Goal: Information Seeking & Learning: Learn about a topic

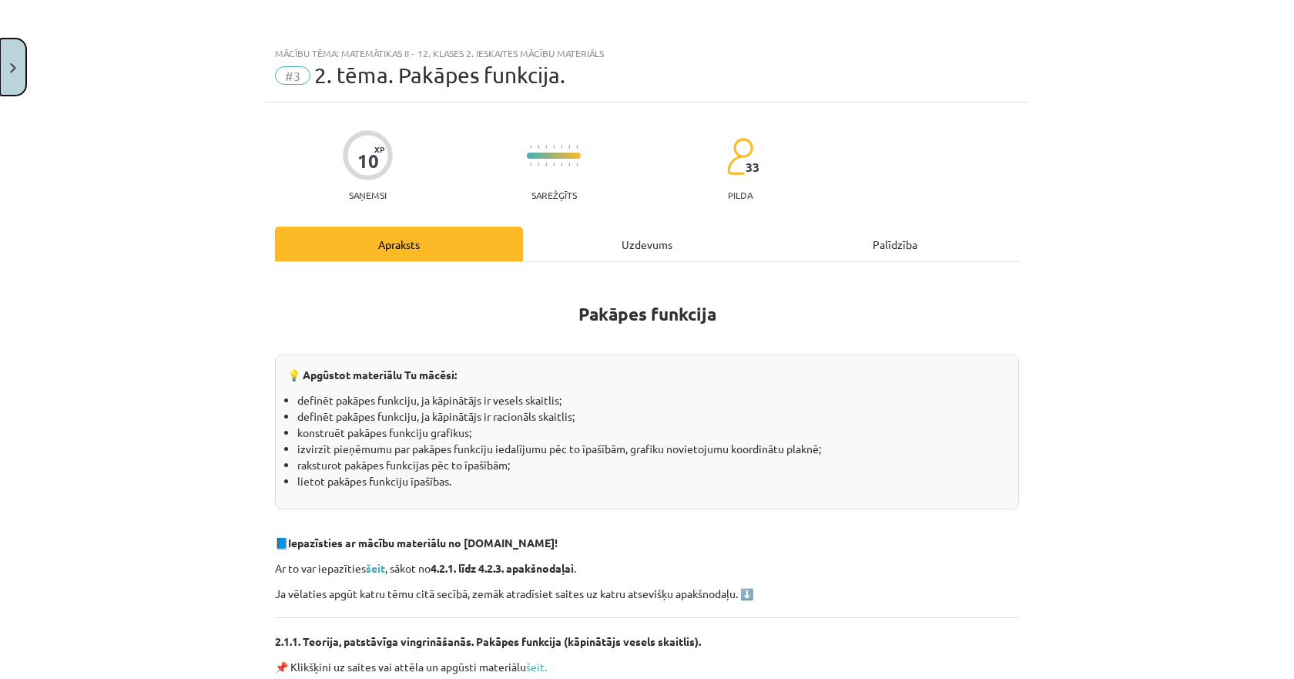
click at [14, 66] on img "Close" at bounding box center [13, 68] width 6 height 10
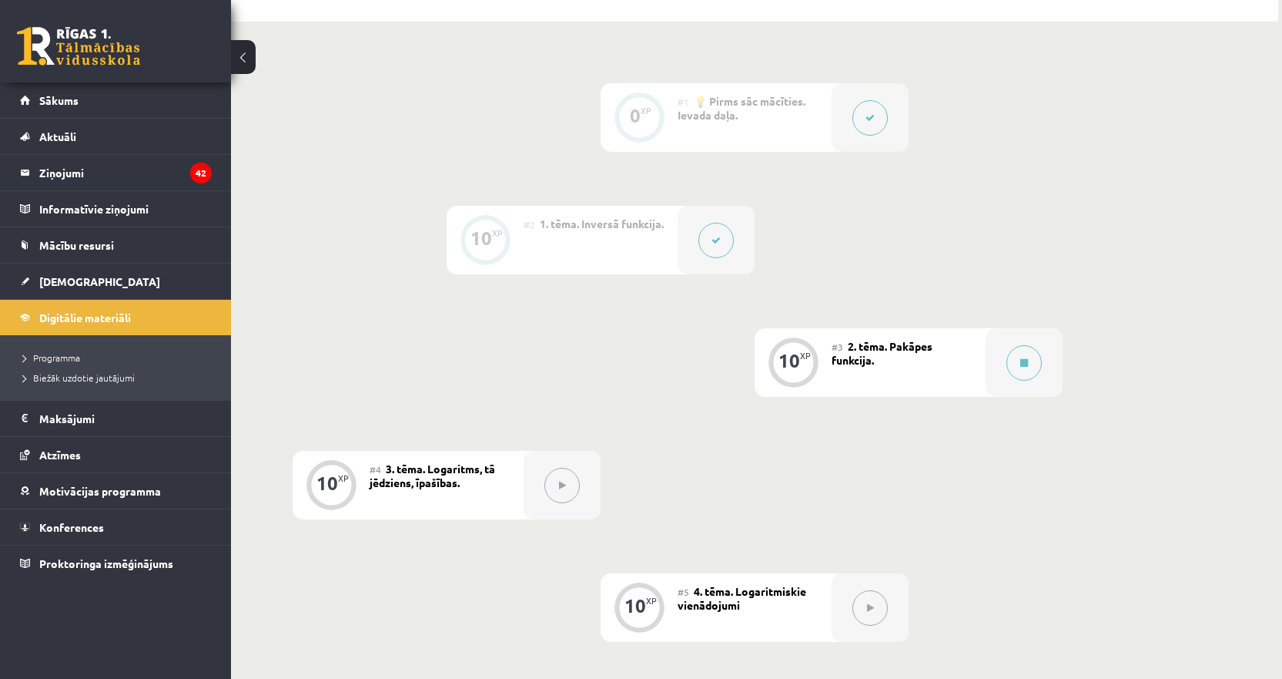
scroll to position [308, 0]
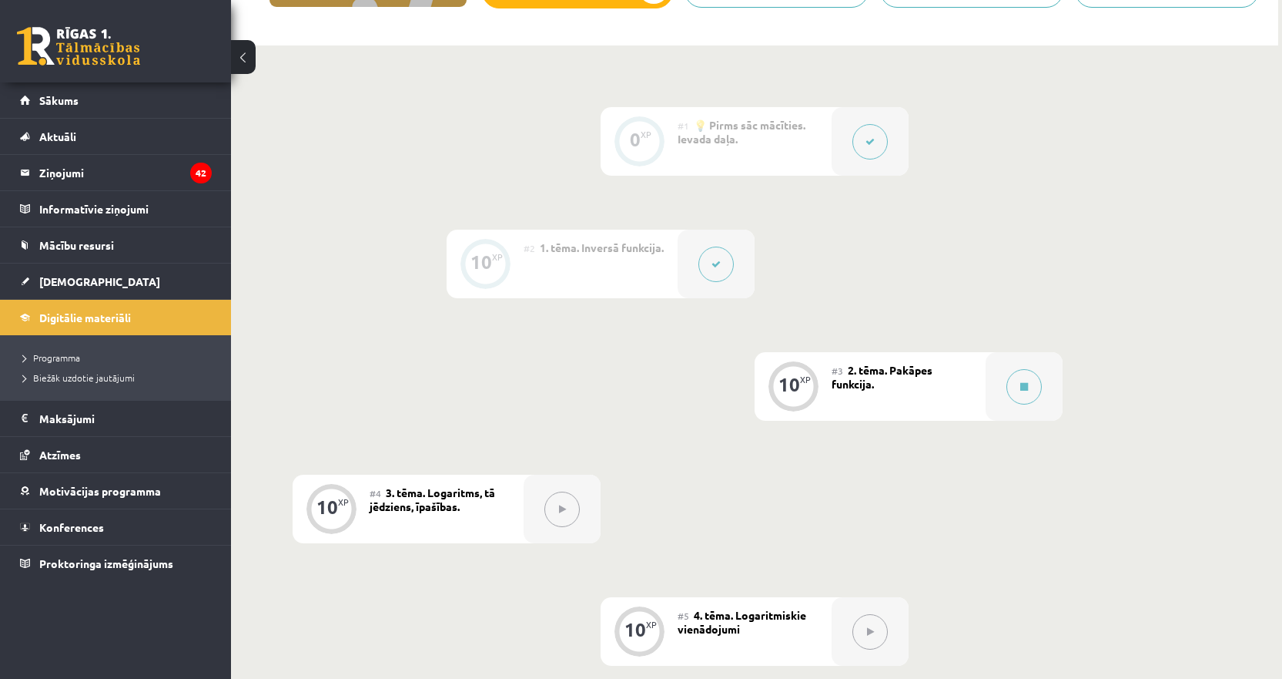
click at [658, 276] on div "#2 1. tēma. Inversā funkcija." at bounding box center [601, 264] width 154 height 69
click at [635, 256] on div "#2 1. tēma. Inversā funkcija." at bounding box center [601, 264] width 154 height 69
drag, startPoint x: 621, startPoint y: 246, endPoint x: 717, endPoint y: 263, distance: 97.6
click at [622, 246] on span "1. tēma. Inversā funkcija." at bounding box center [602, 247] width 124 height 14
click at [719, 263] on icon at bounding box center [716, 264] width 9 height 9
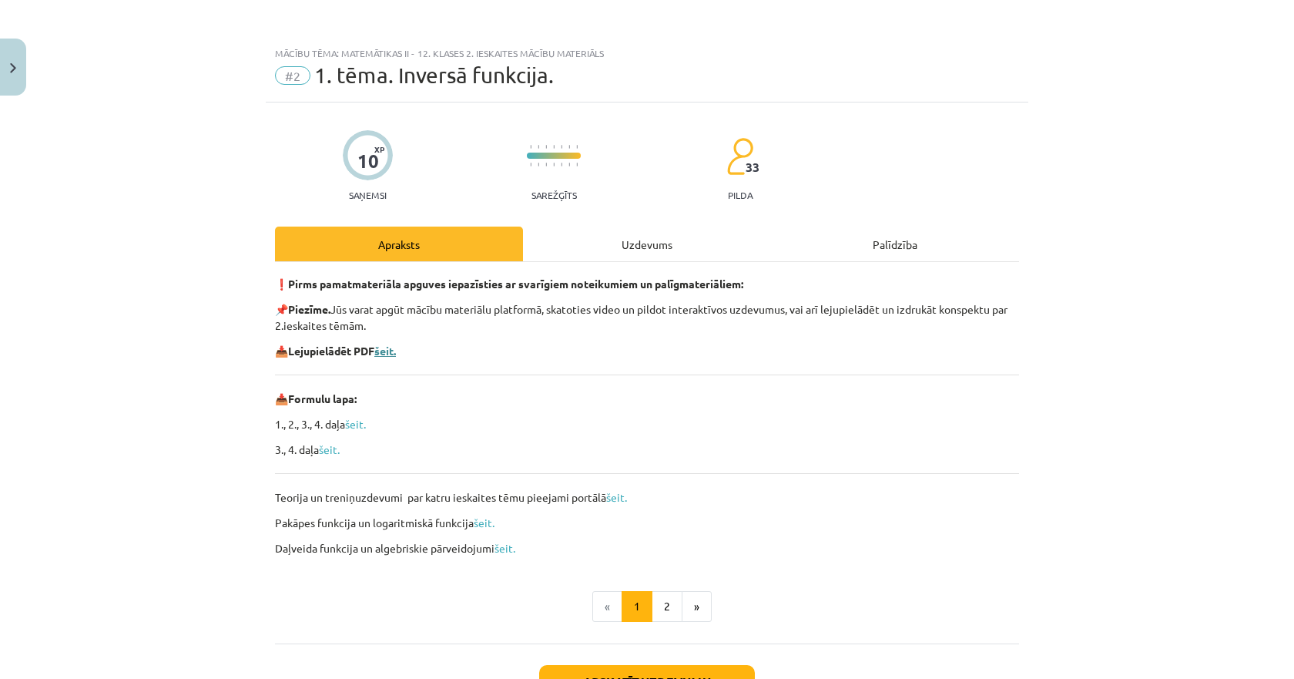
click at [394, 348] on b "šeit." at bounding box center [385, 350] width 22 height 14
click at [12, 75] on button "Close" at bounding box center [13, 67] width 26 height 57
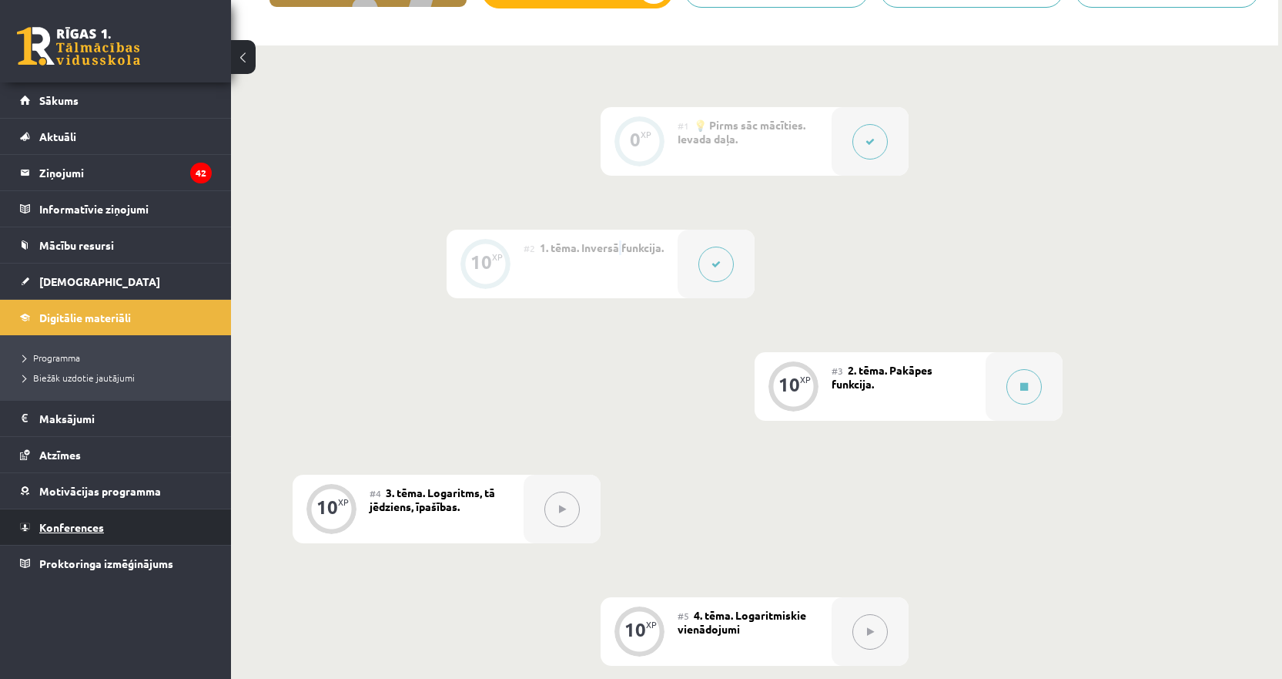
click at [76, 518] on link "Konferences" at bounding box center [116, 526] width 192 height 35
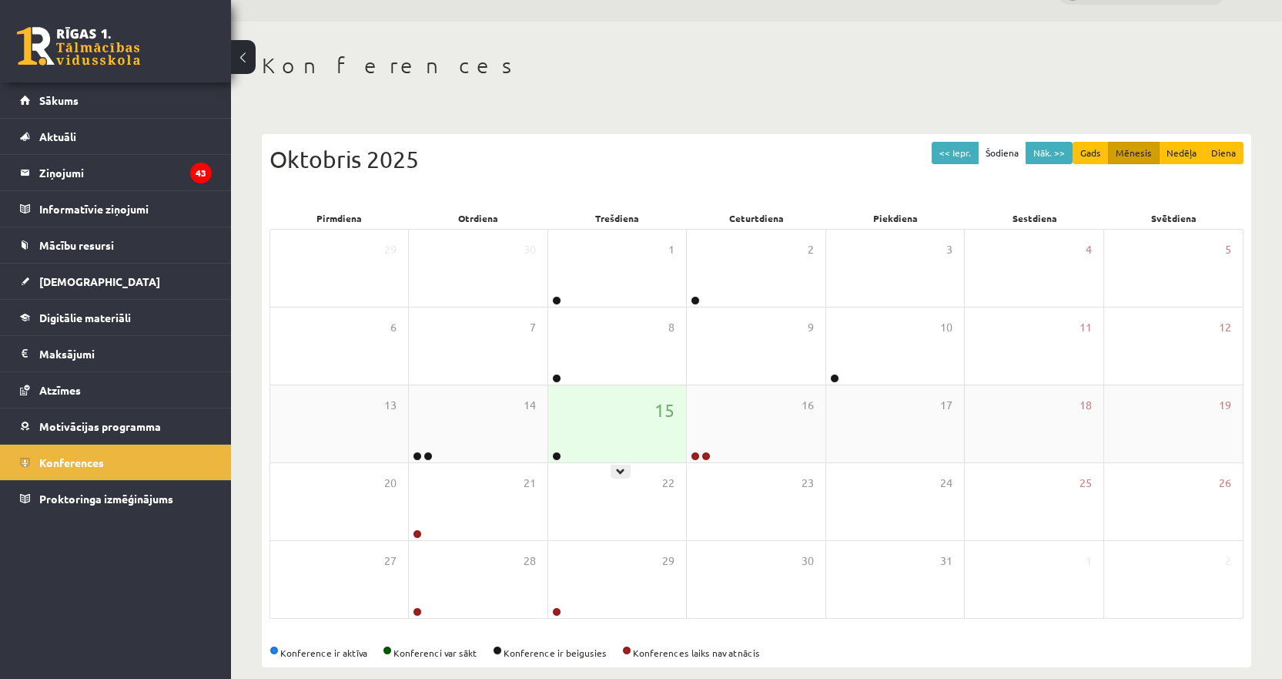
scroll to position [58, 0]
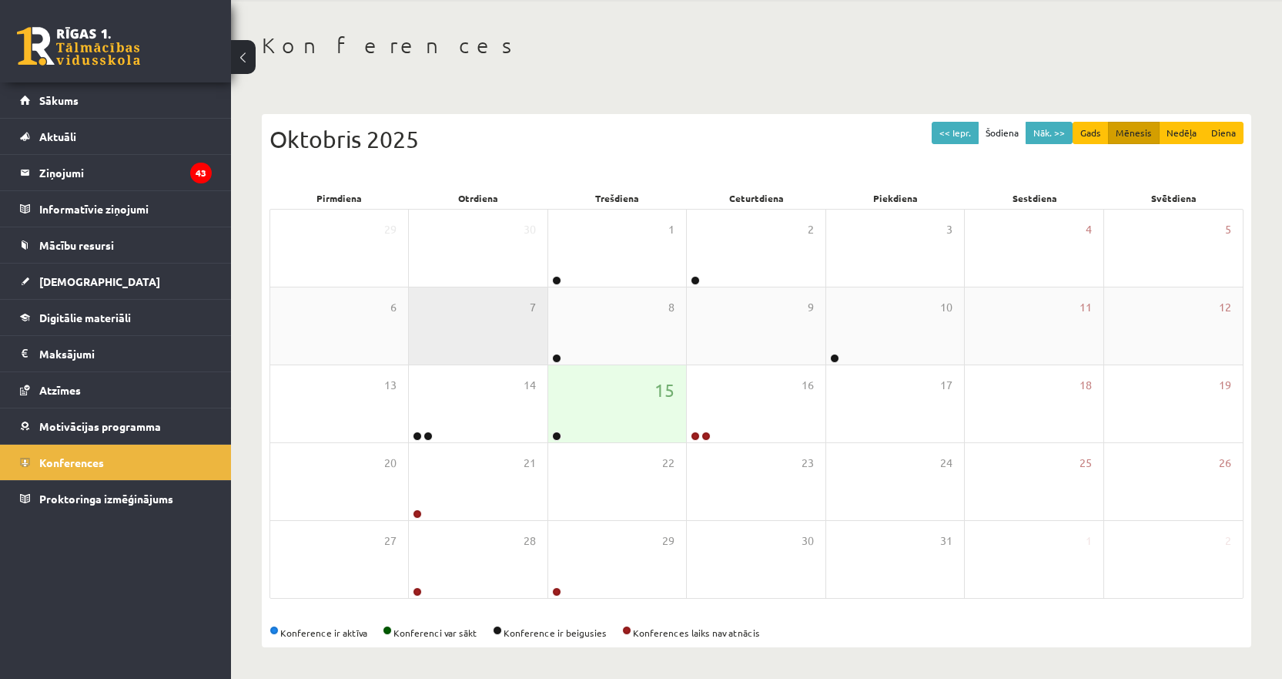
click at [541, 344] on div "7" at bounding box center [478, 325] width 138 height 77
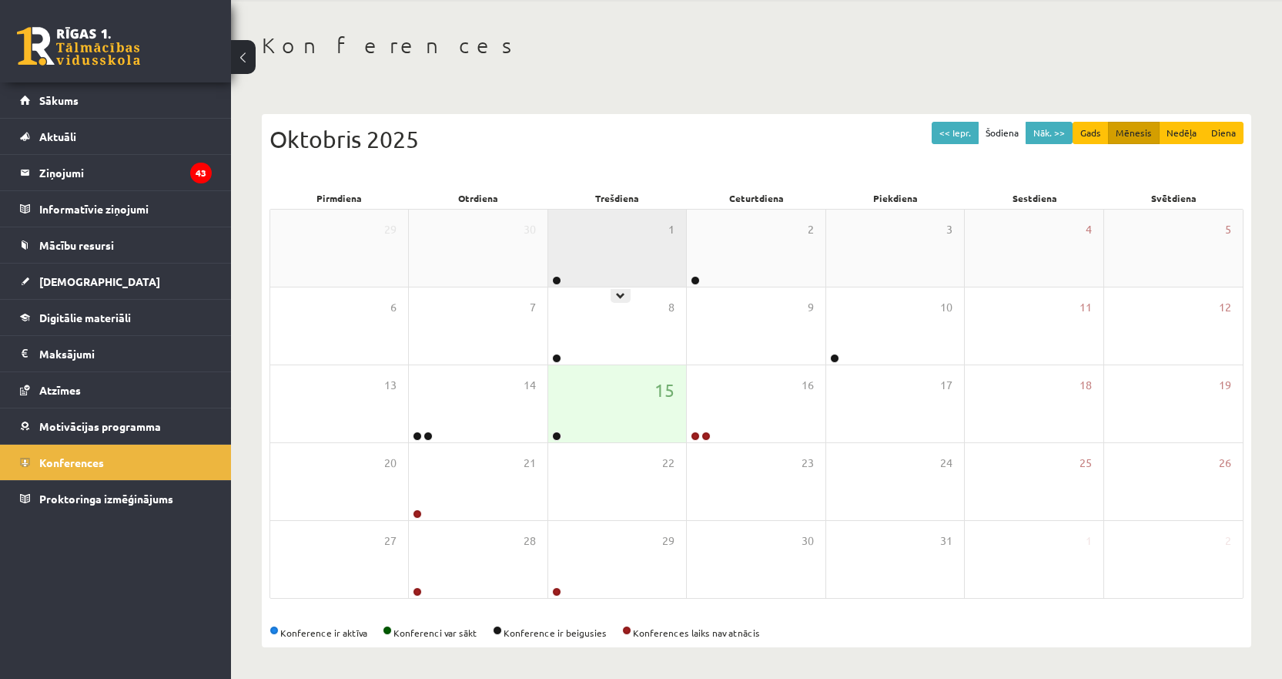
click at [604, 229] on div "1" at bounding box center [617, 247] width 138 height 77
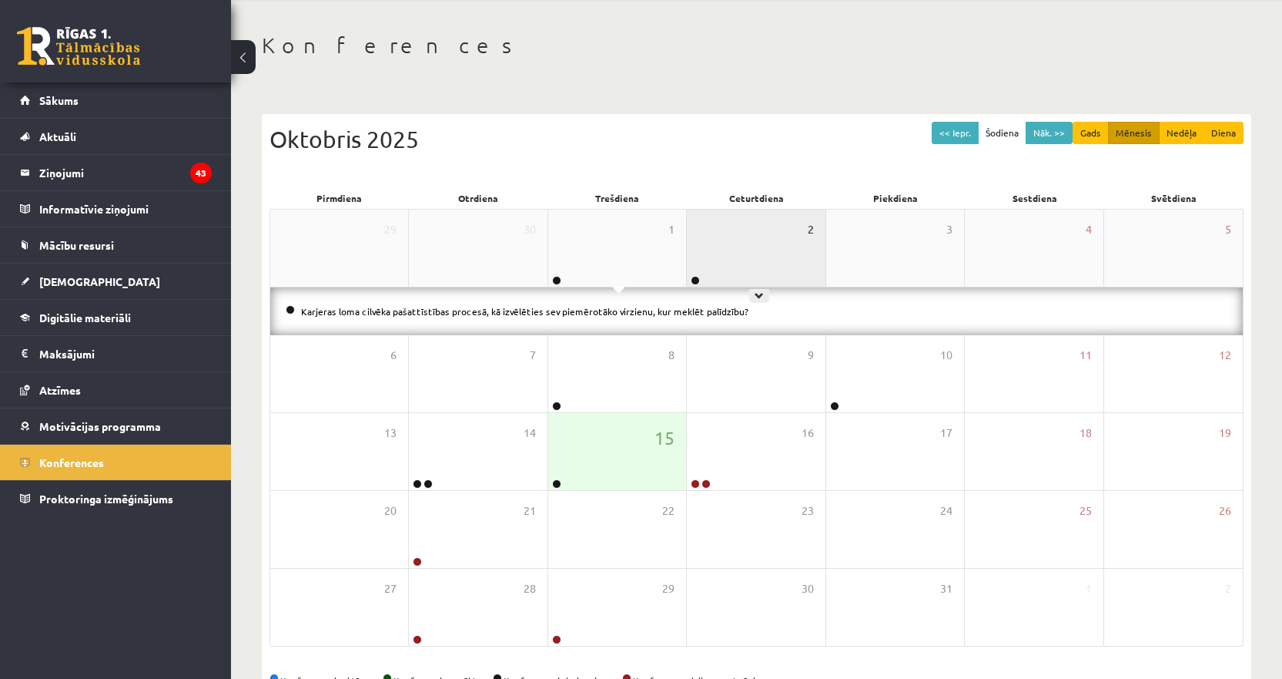
click at [808, 221] on span "2" at bounding box center [811, 229] width 6 height 17
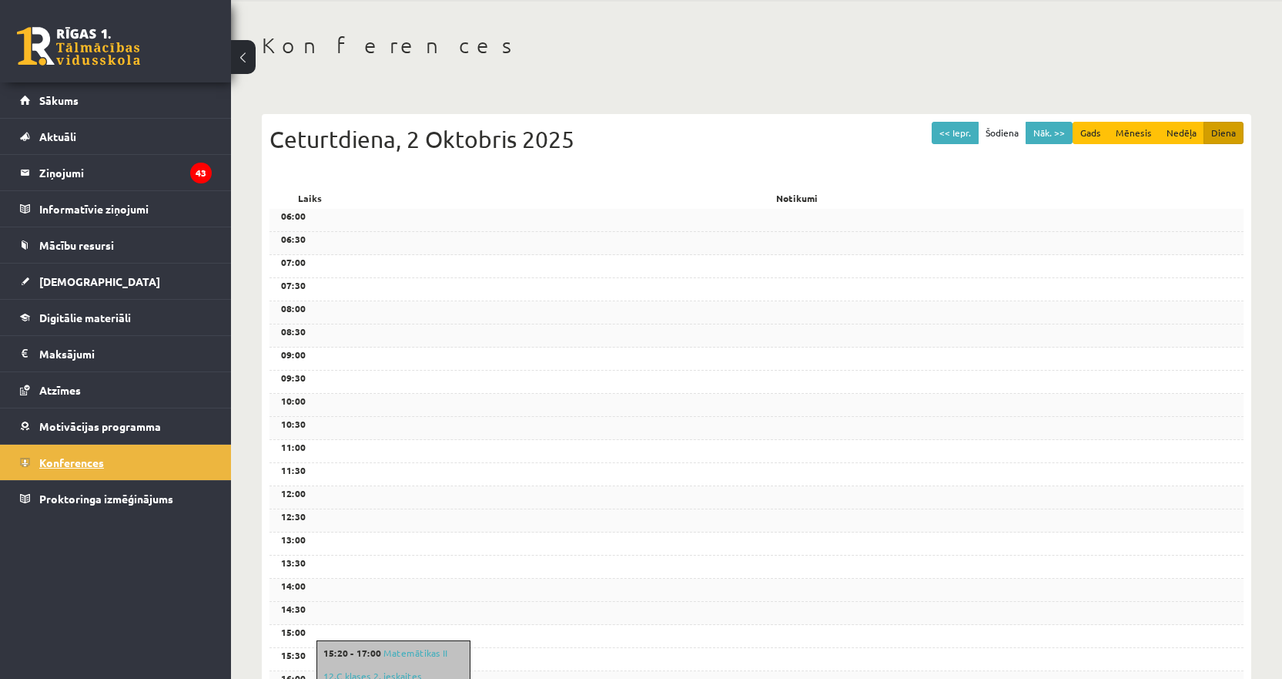
click at [76, 467] on span "Konferences" at bounding box center [71, 462] width 65 height 14
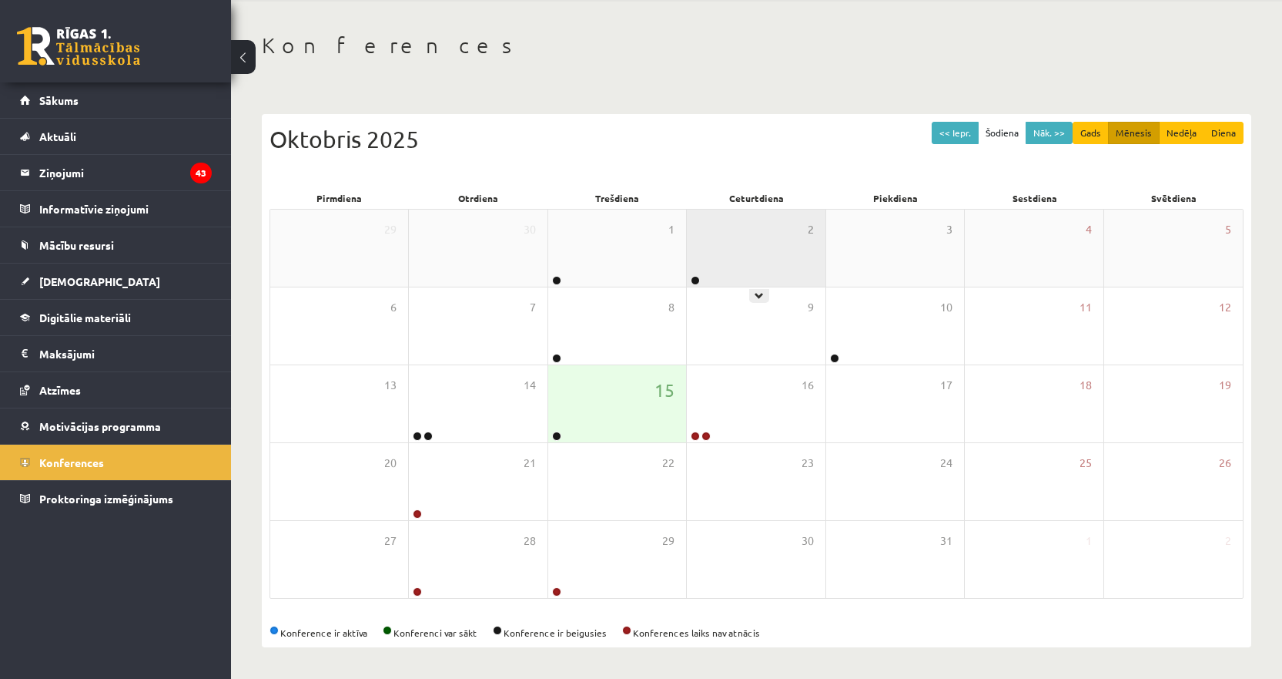
click at [703, 233] on div "2" at bounding box center [756, 247] width 138 height 77
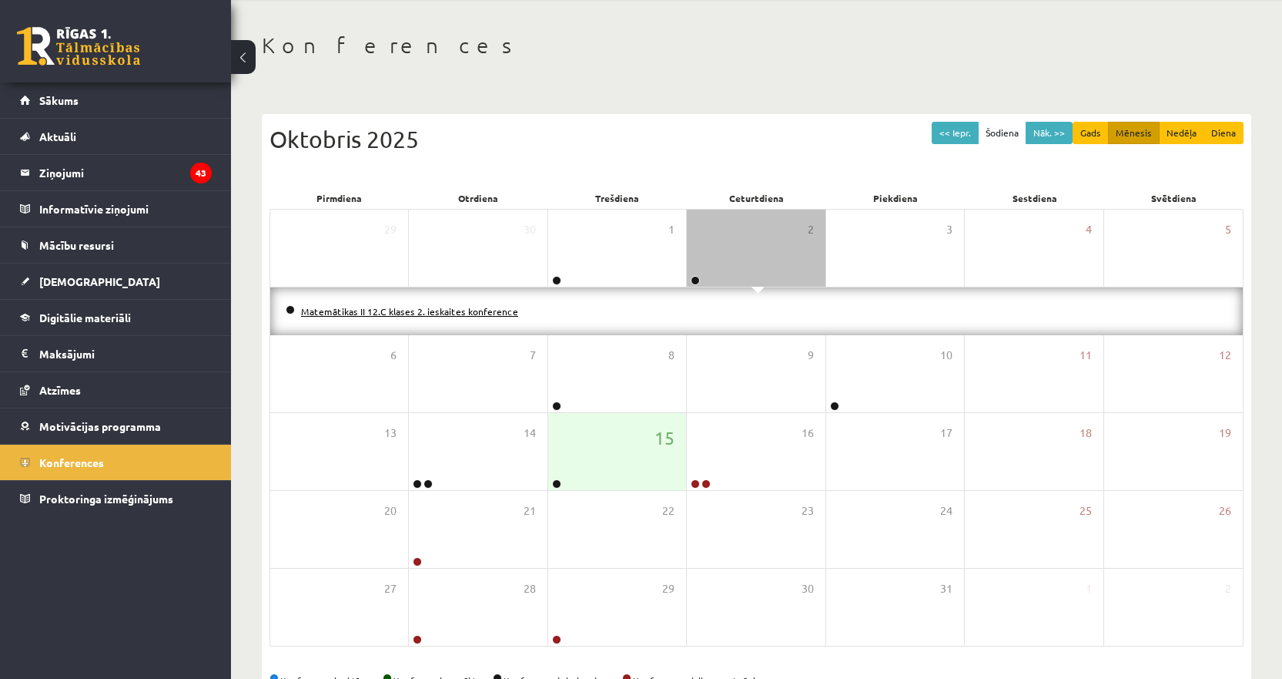
click at [379, 309] on link "Matemātikas II 12.C klases 2. ieskaites konference" at bounding box center [409, 311] width 217 height 12
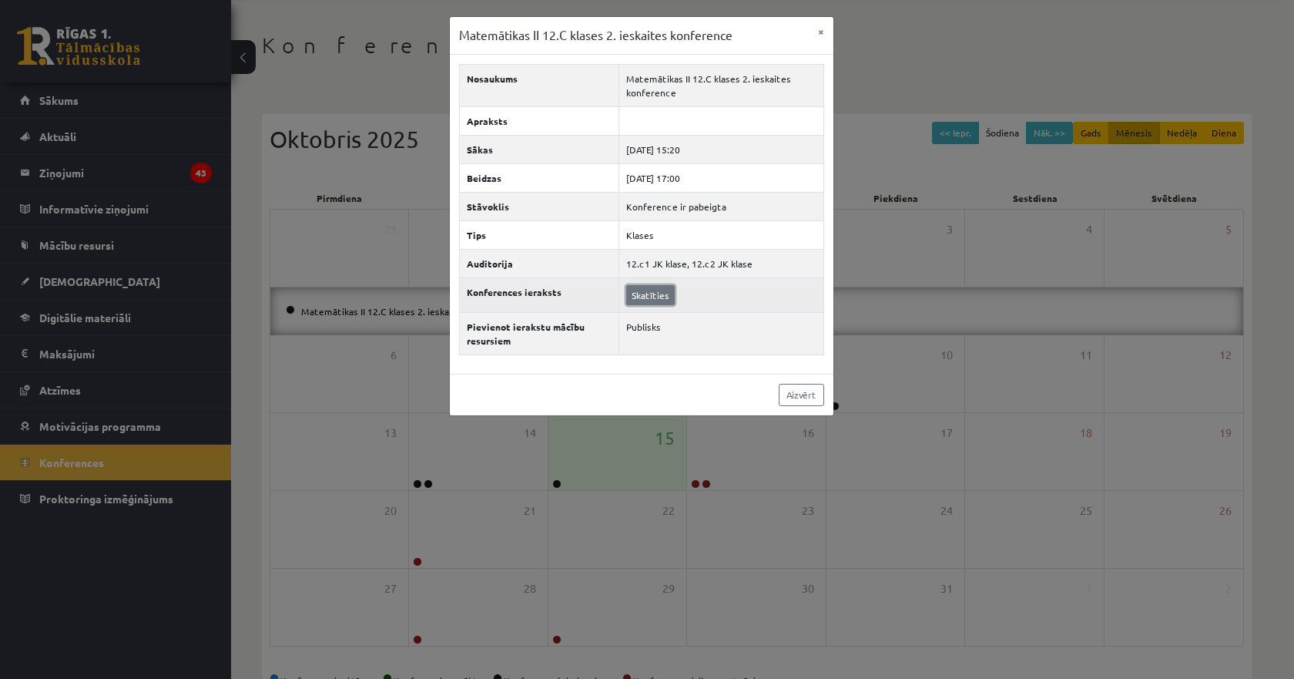
click at [652, 297] on link "Skatīties" at bounding box center [650, 295] width 49 height 20
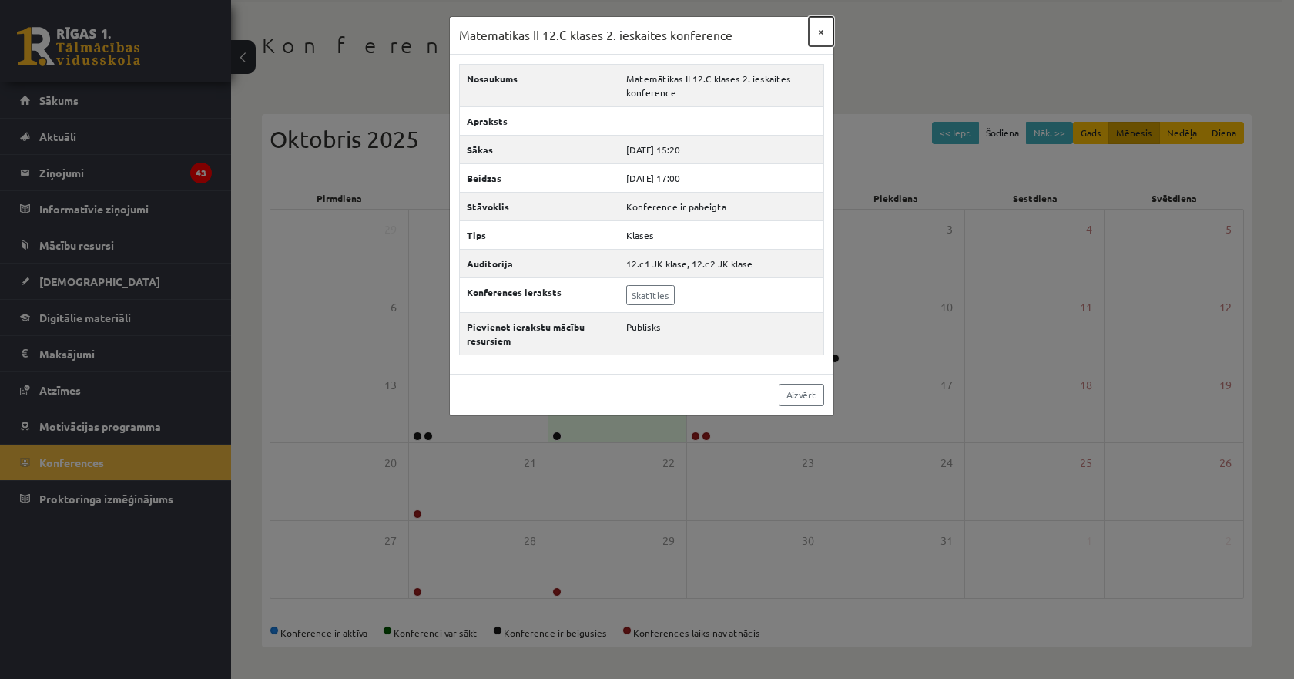
click at [826, 29] on button "×" at bounding box center [821, 31] width 25 height 29
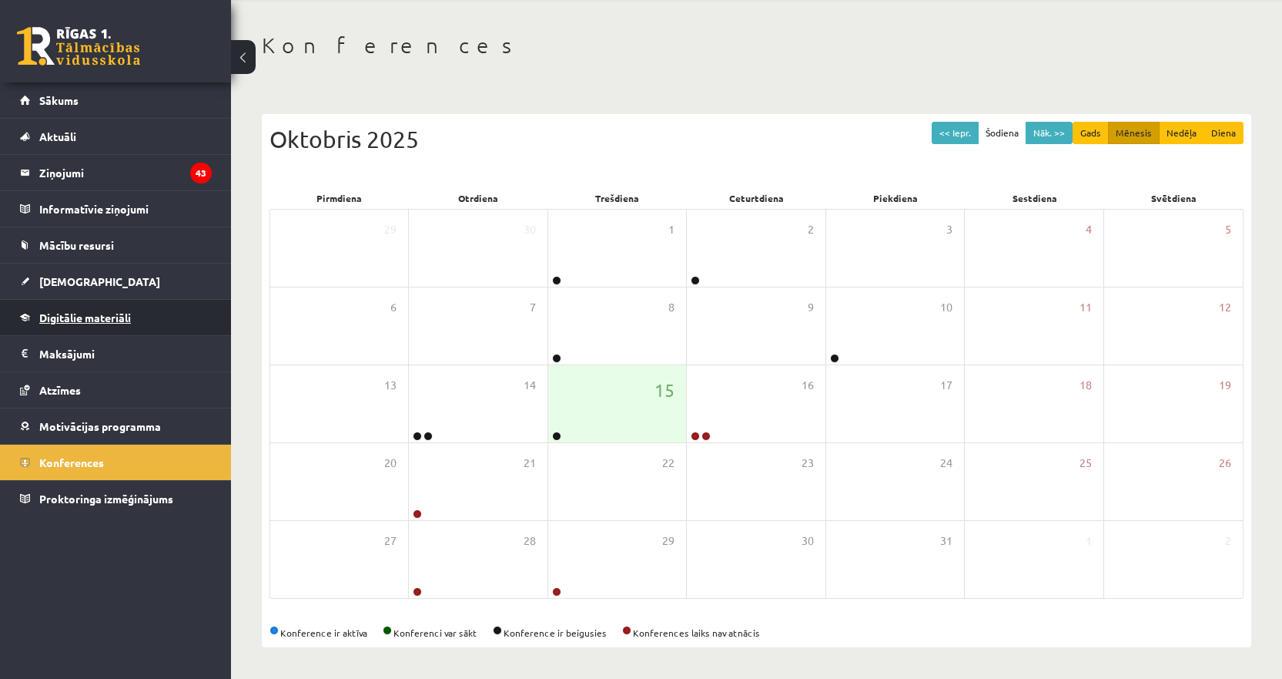
click at [111, 322] on span "Digitālie materiāli" at bounding box center [85, 317] width 92 height 14
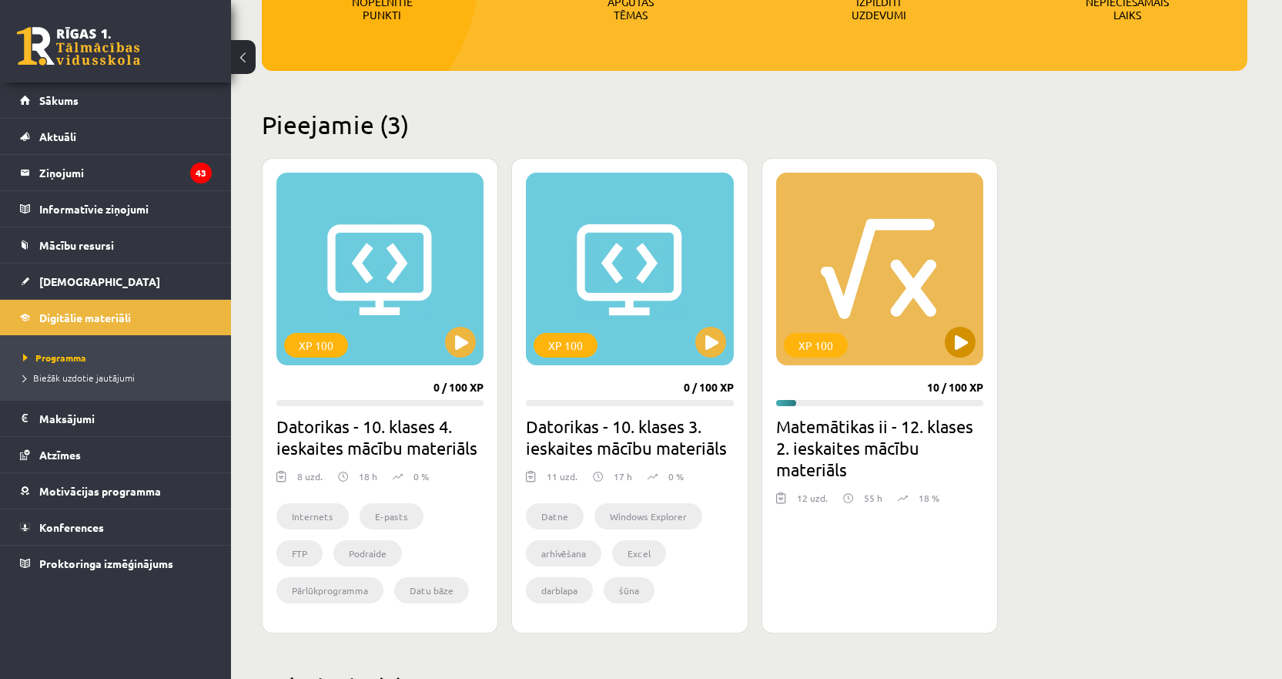
scroll to position [289, 0]
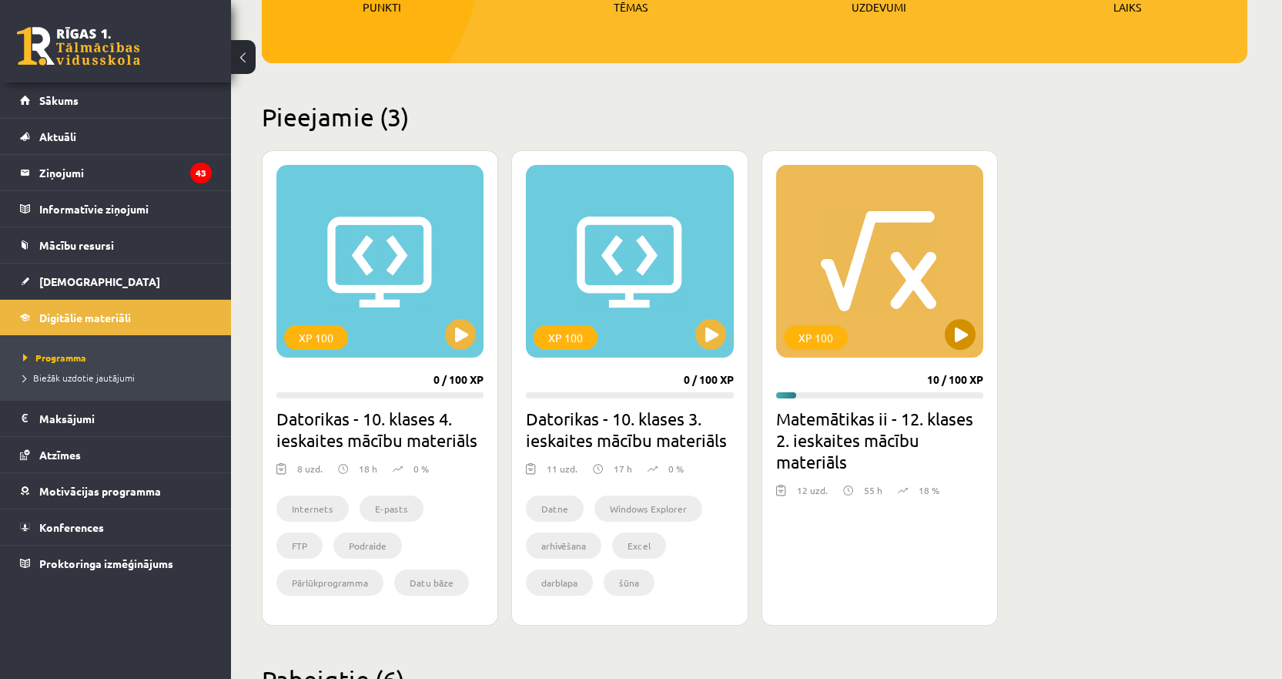
click at [846, 227] on div "XP 100" at bounding box center [879, 261] width 207 height 193
click at [881, 293] on div "XP 100" at bounding box center [879, 261] width 207 height 193
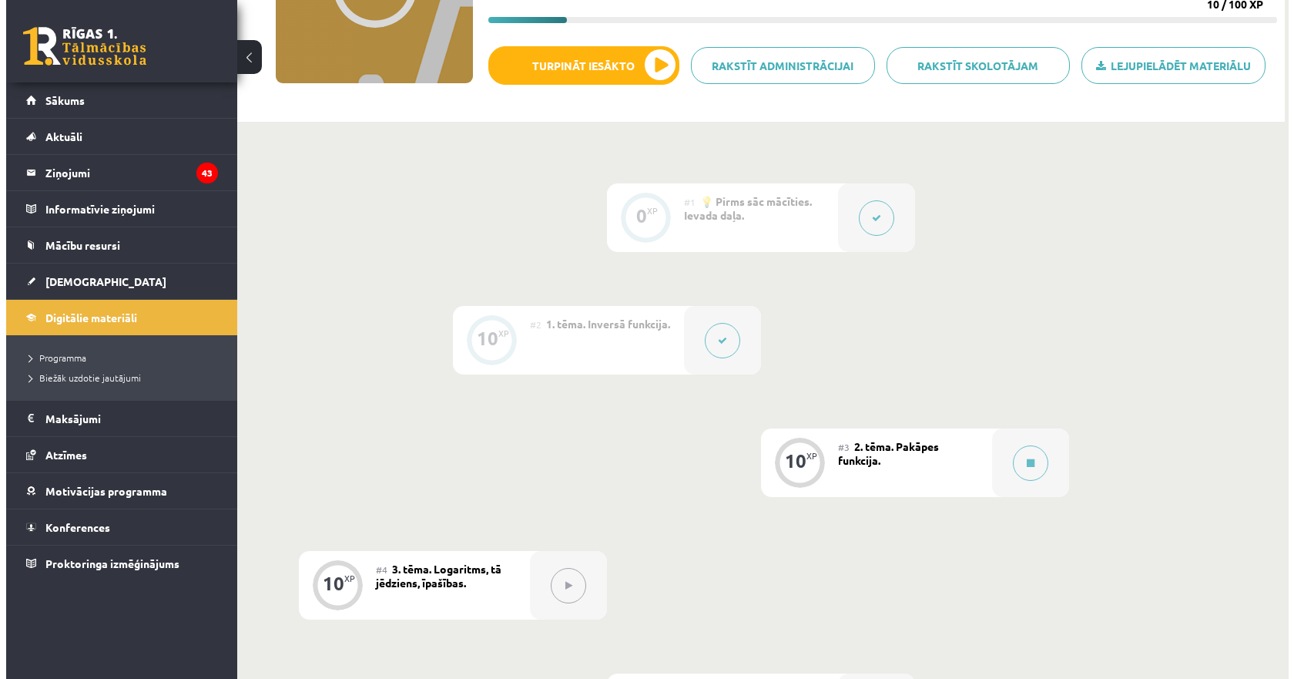
scroll to position [231, 0]
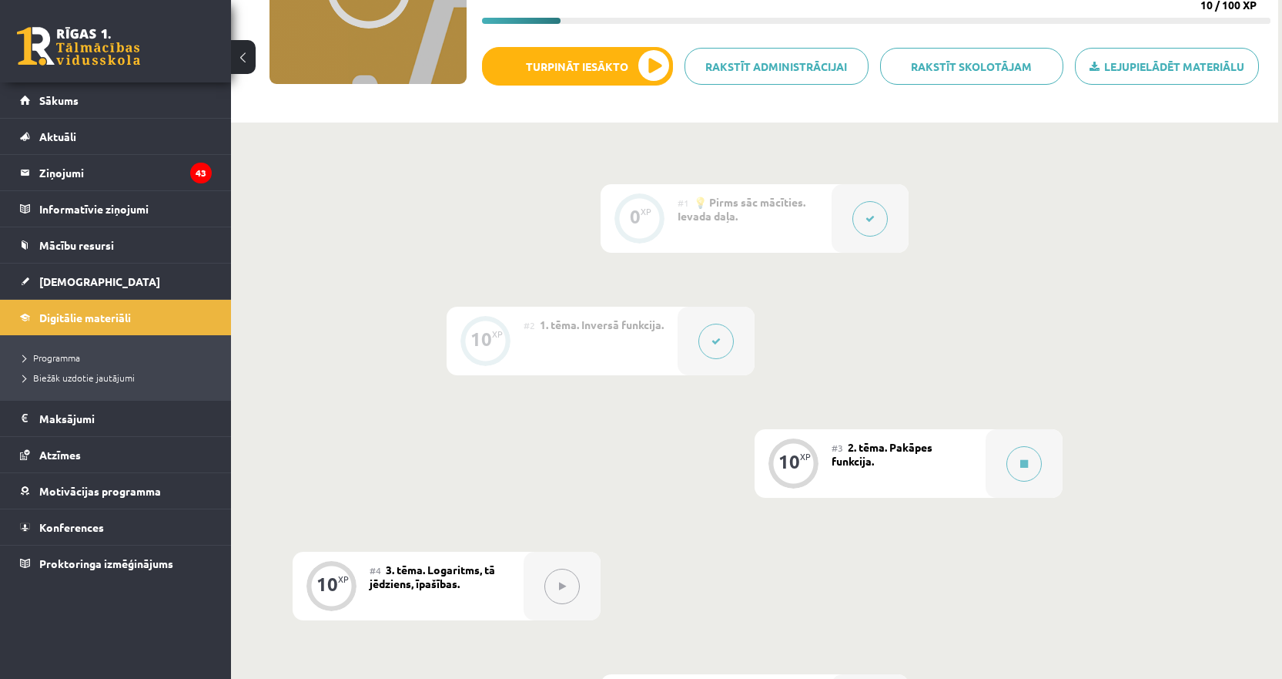
click at [715, 330] on button at bounding box center [716, 340] width 35 height 35
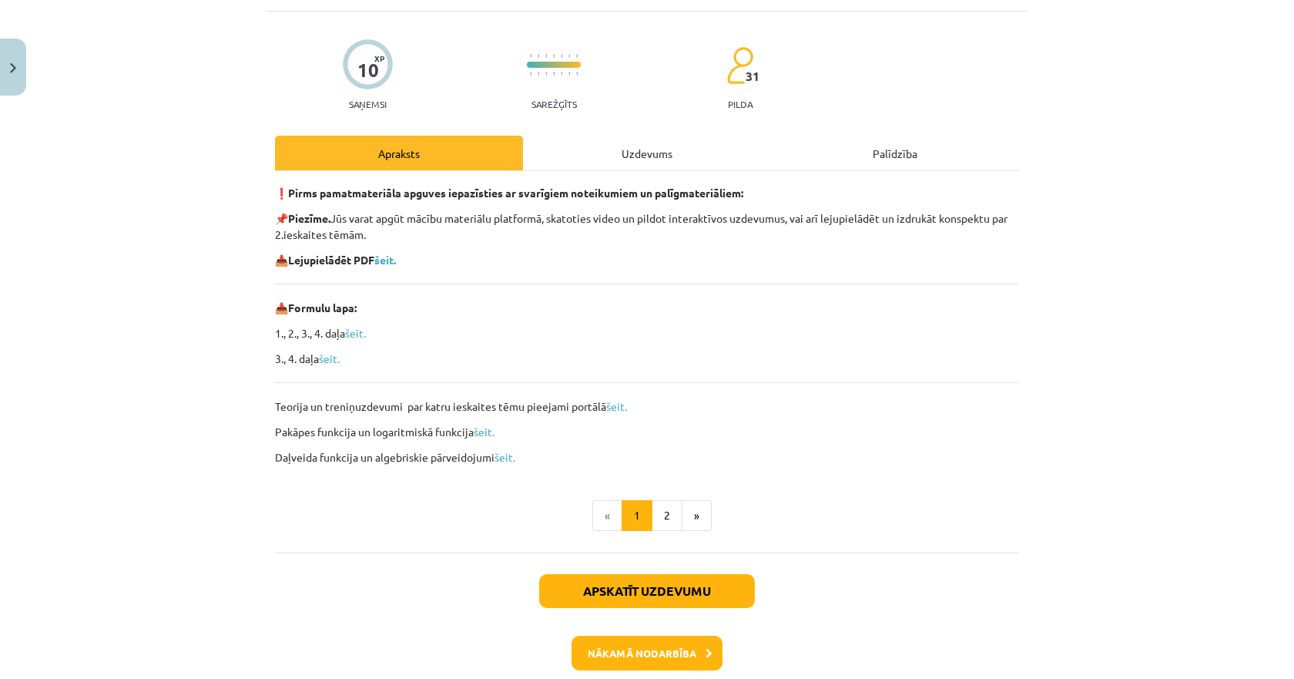
scroll to position [169, 0]
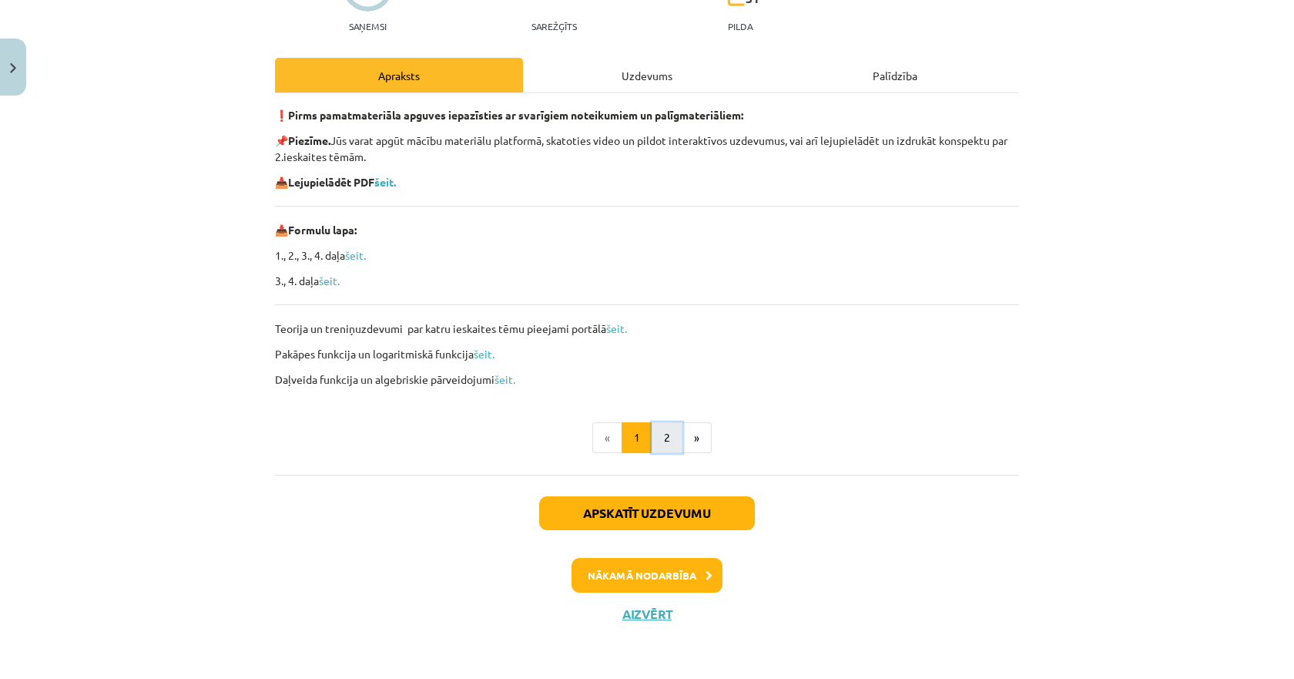
click at [659, 436] on button "2" at bounding box center [667, 437] width 31 height 31
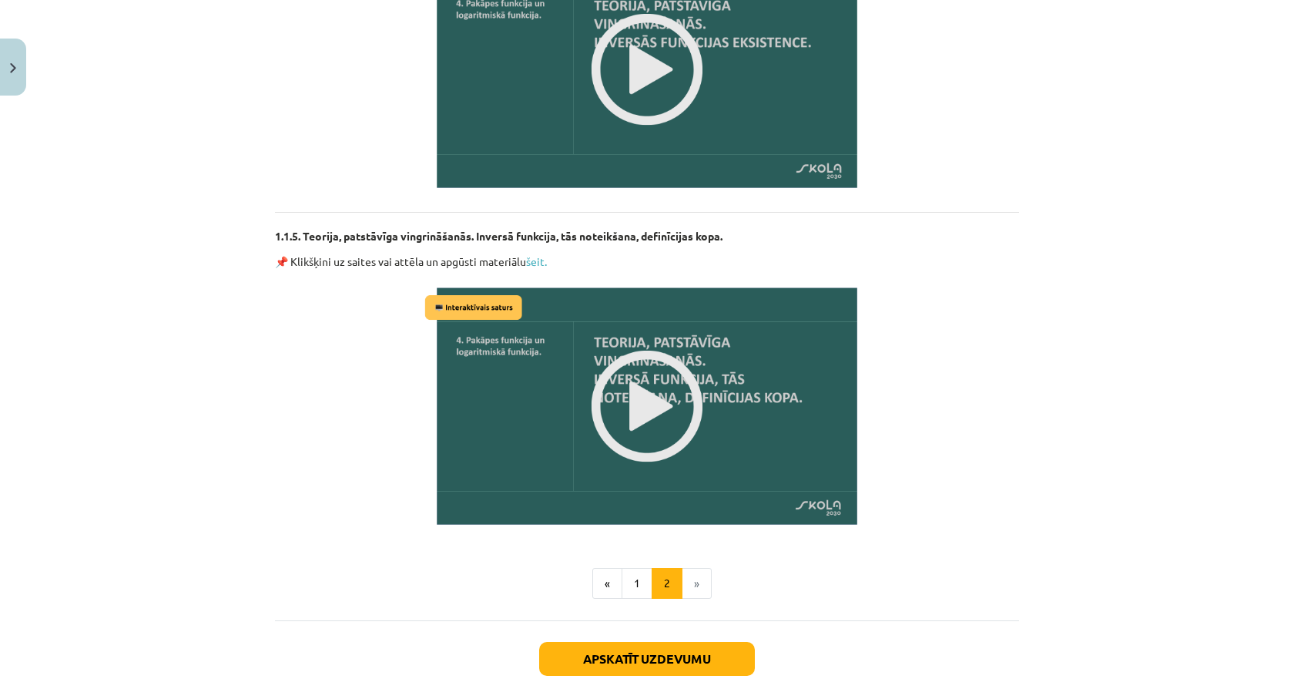
scroll to position [1870, 0]
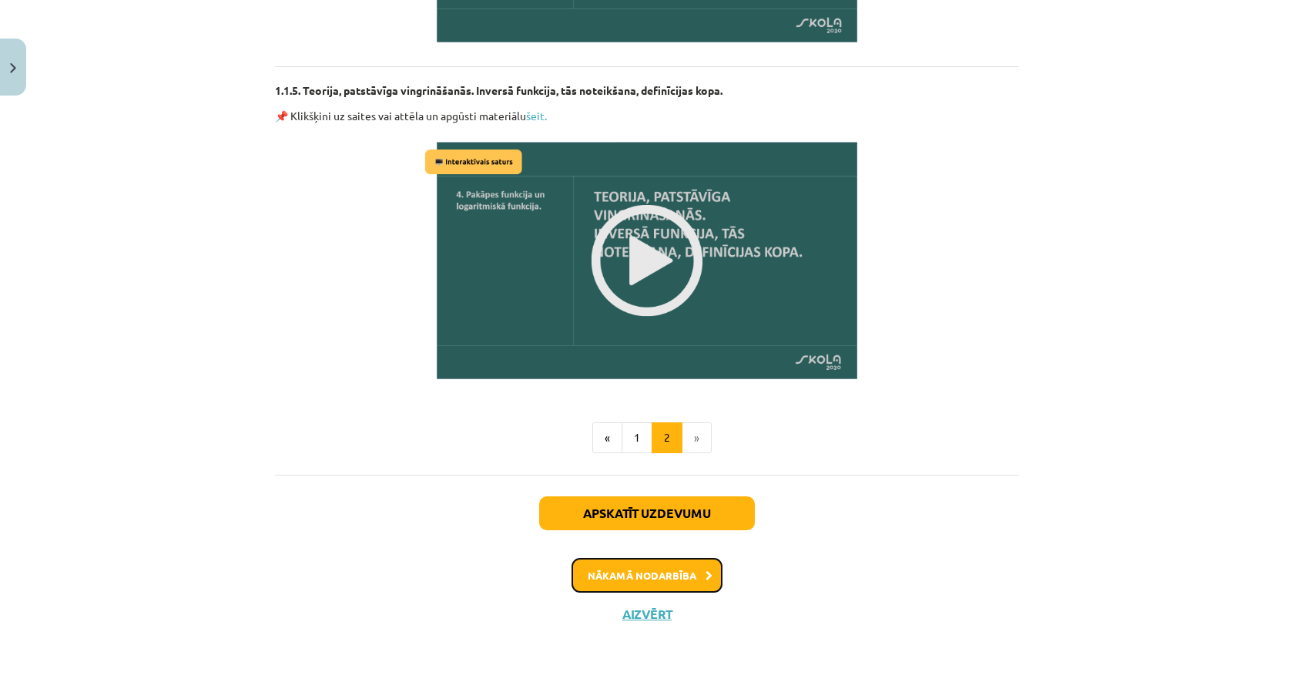
click at [668, 575] on button "Nākamā nodarbība" at bounding box center [646, 575] width 151 height 35
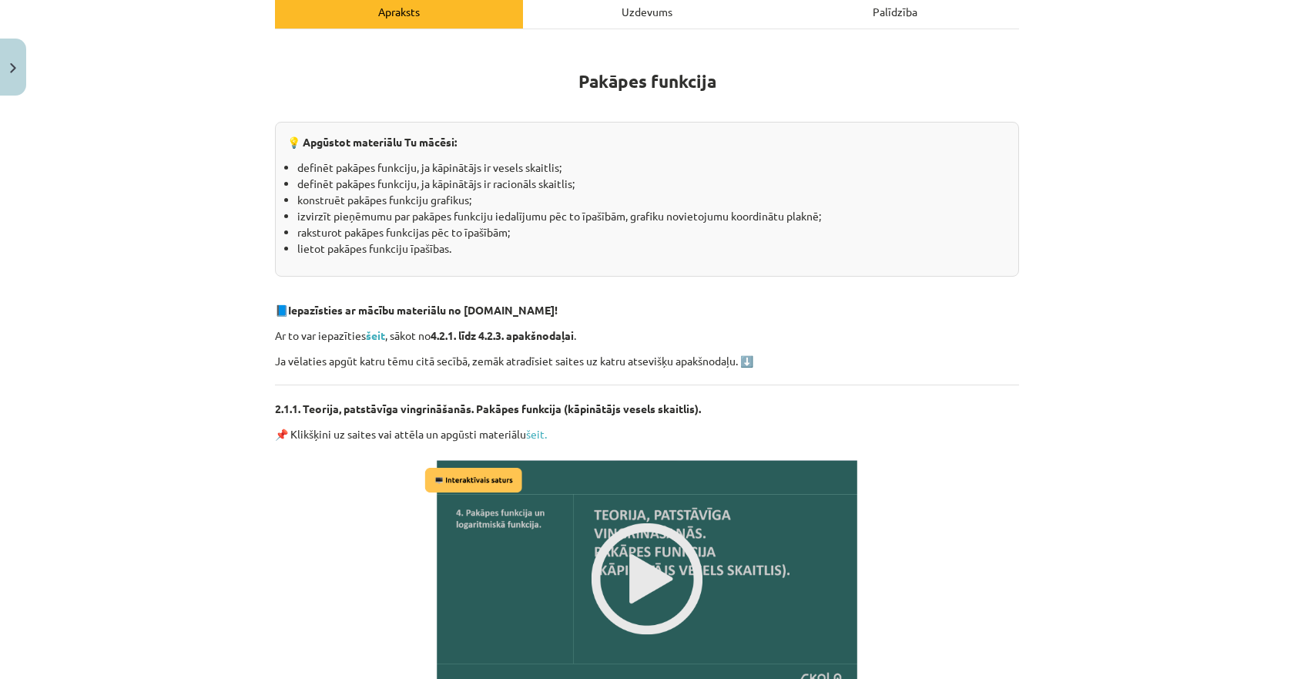
scroll to position [270, 0]
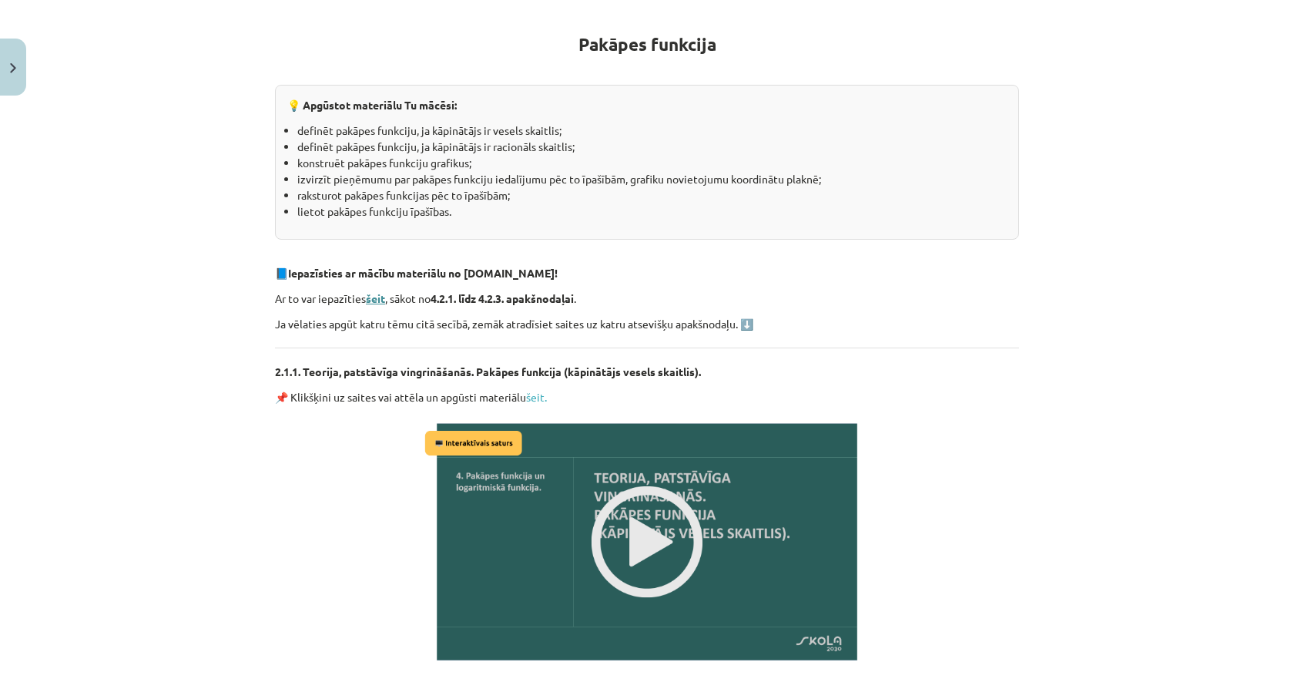
click at [372, 297] on strong "šeit" at bounding box center [375, 298] width 19 height 14
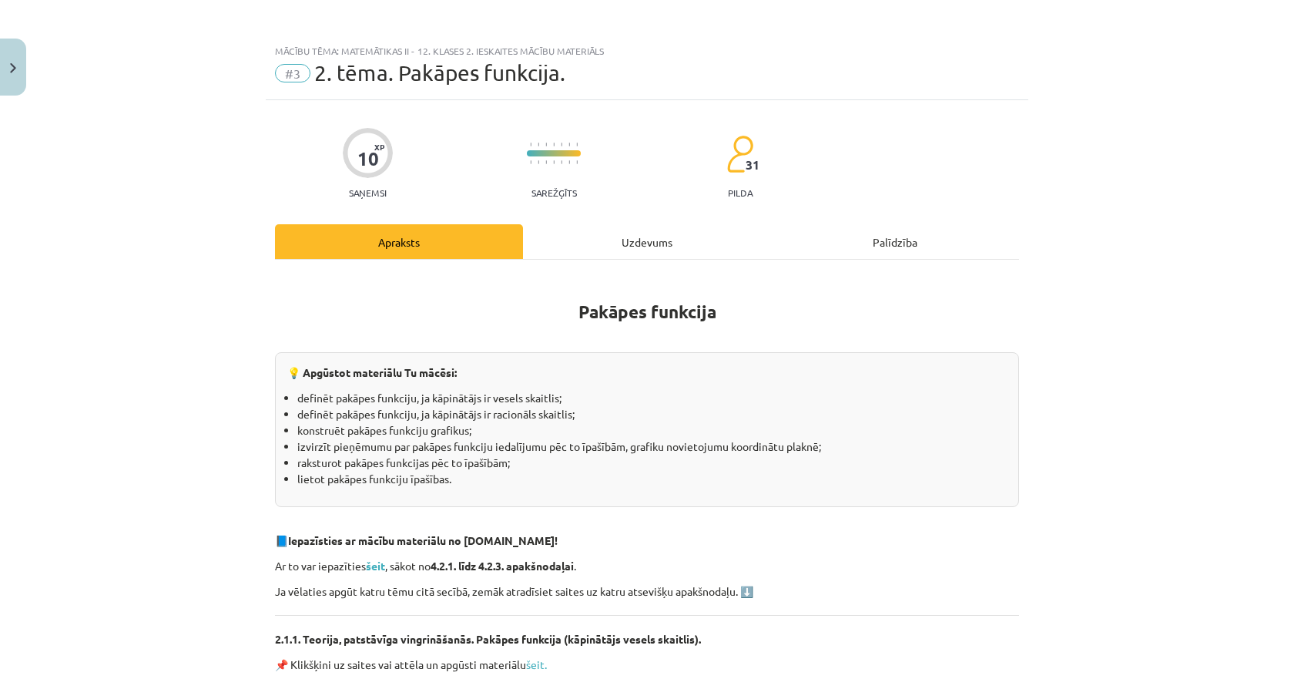
scroll to position [0, 0]
